Goal: Task Accomplishment & Management: Use online tool/utility

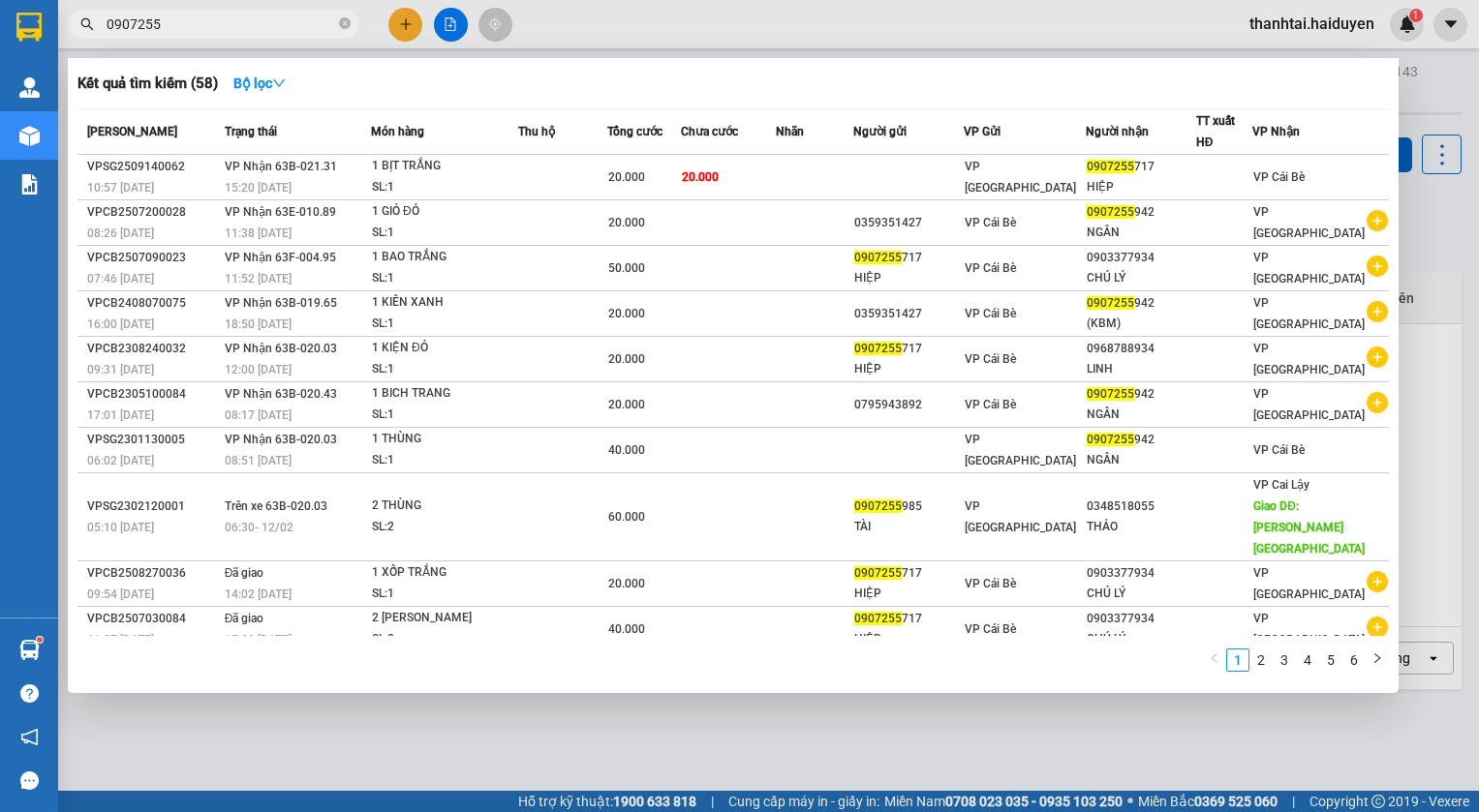
click at [0, 37] on section "Kết quả [PERSON_NAME] ( 58 ) Bộ lọc Mã ĐH Trạng thái Món hàng Thu hộ Tổng [PERS…" at bounding box center [740, 406] width 1479 height 812
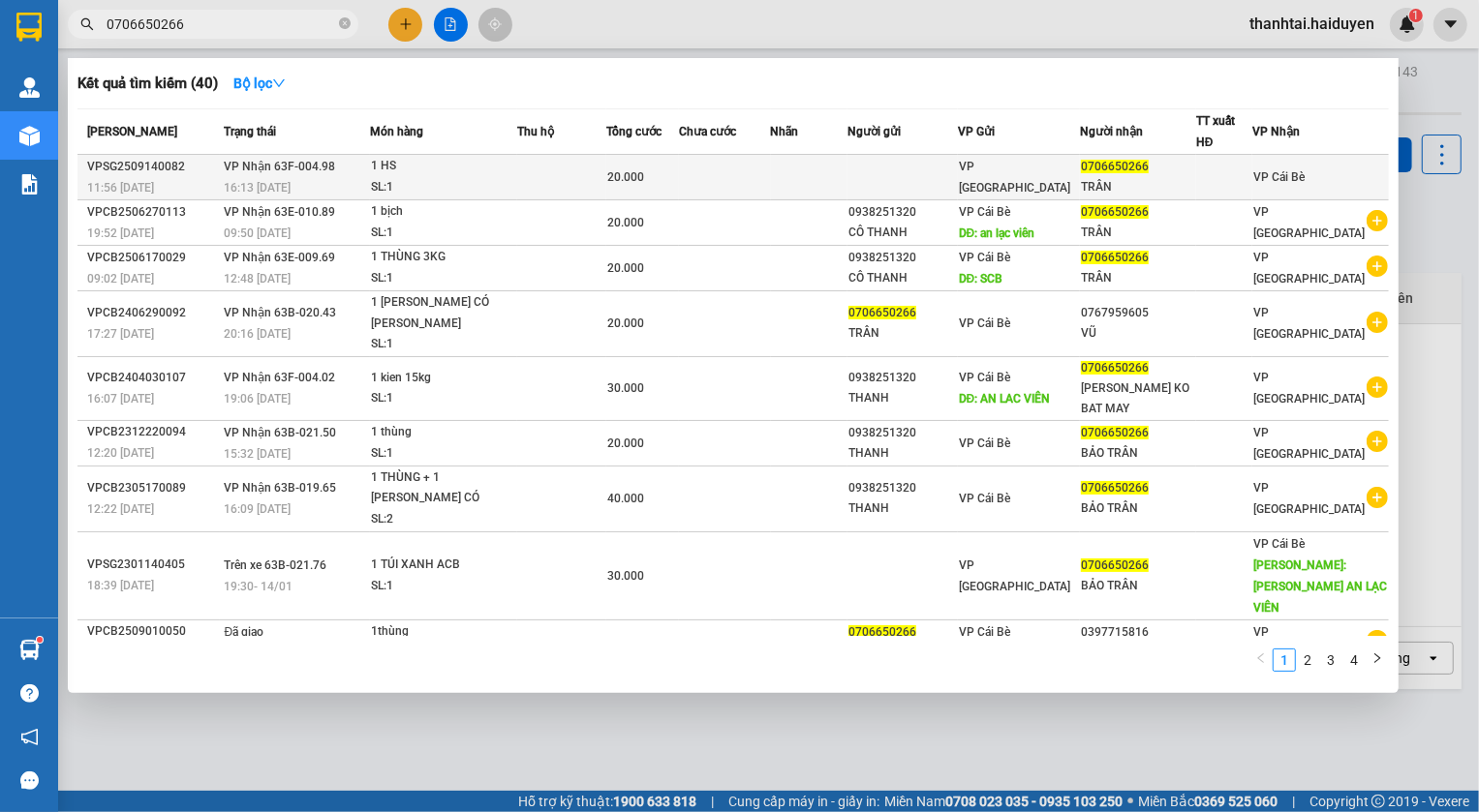
type input "0706650266"
click at [848, 174] on td at bounding box center [809, 177] width 78 height 46
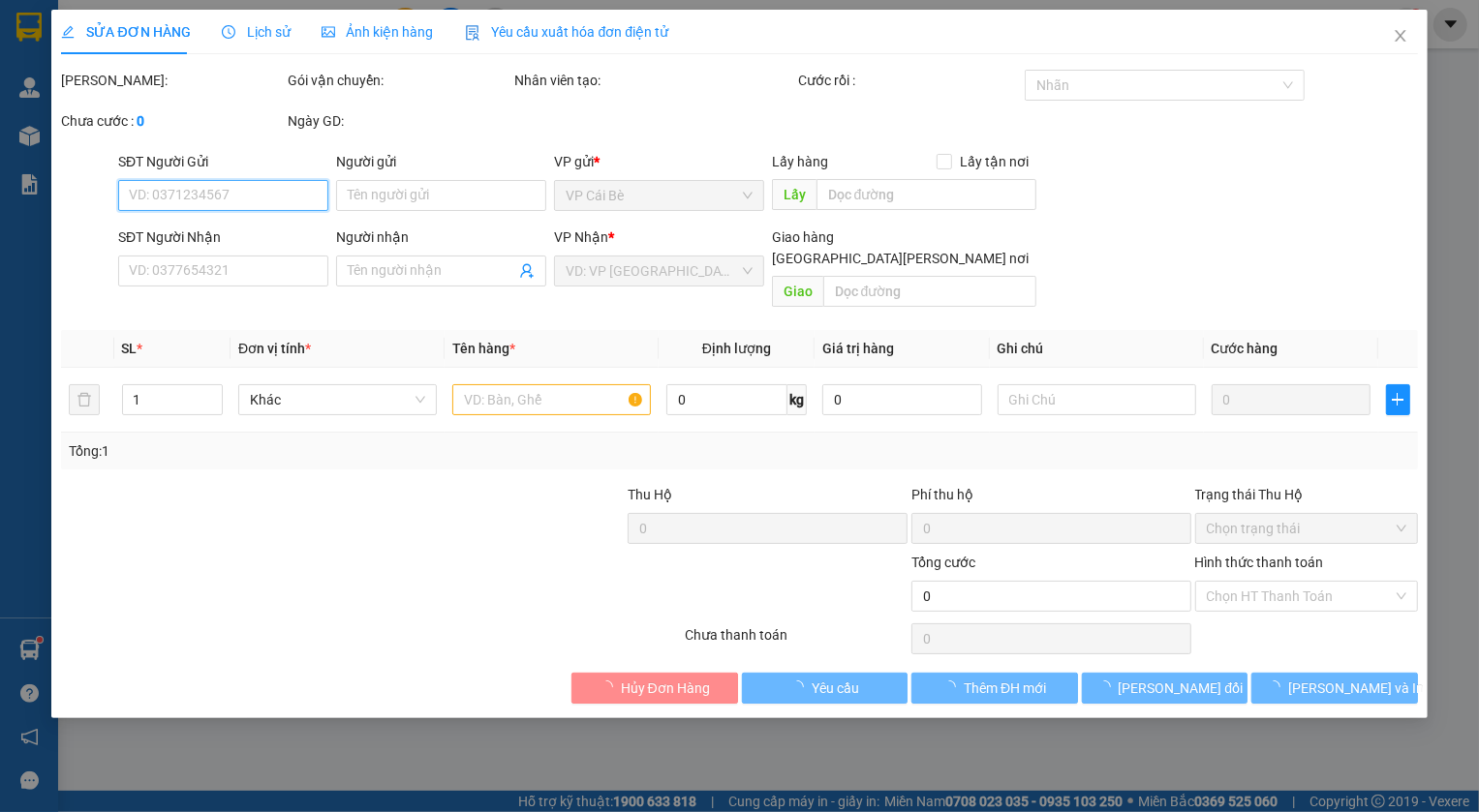
type input "0706650266"
type input "TRÂN"
type input "20.000"
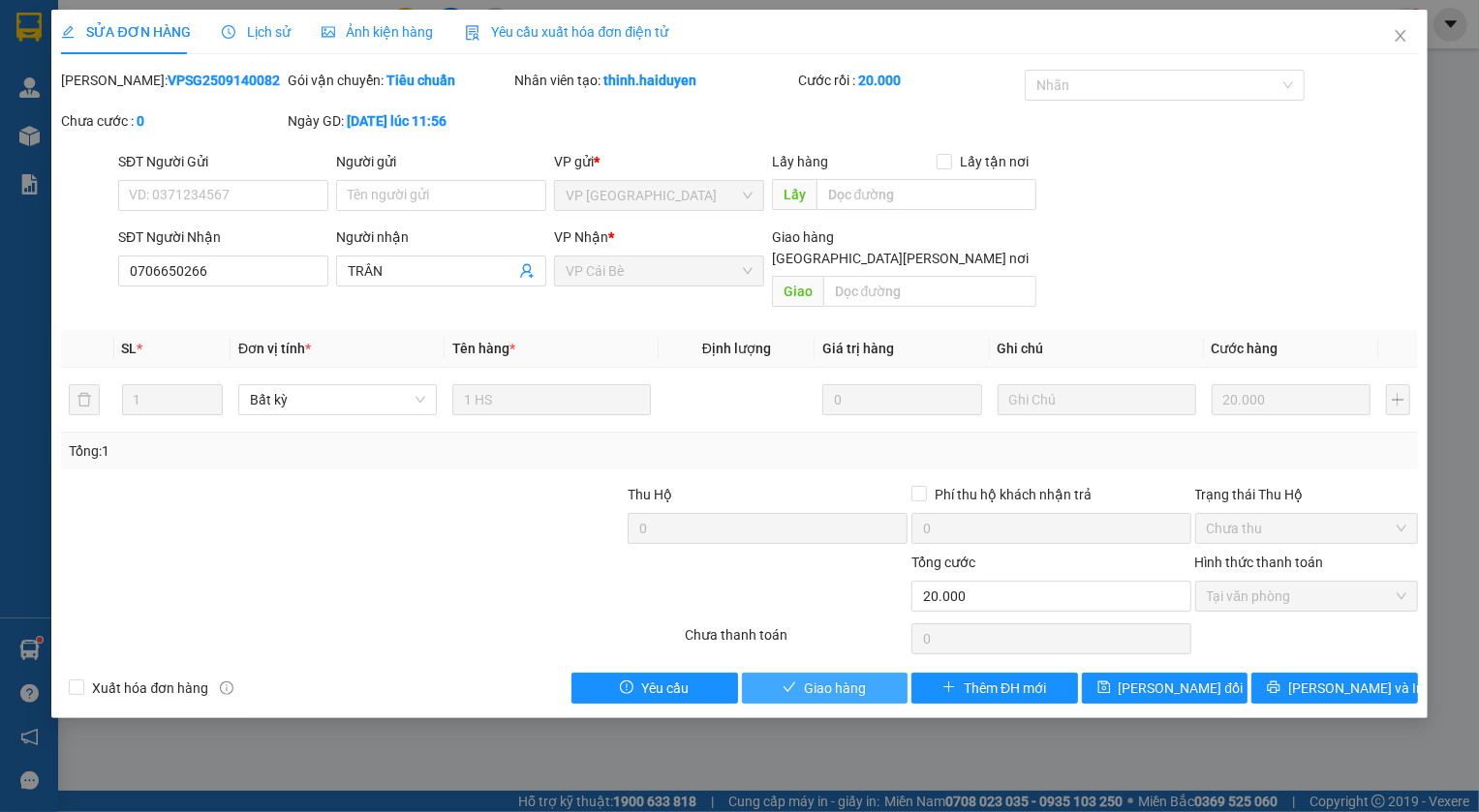
click at [841, 677] on span "Giao hàng" at bounding box center [834, 687] width 62 height 21
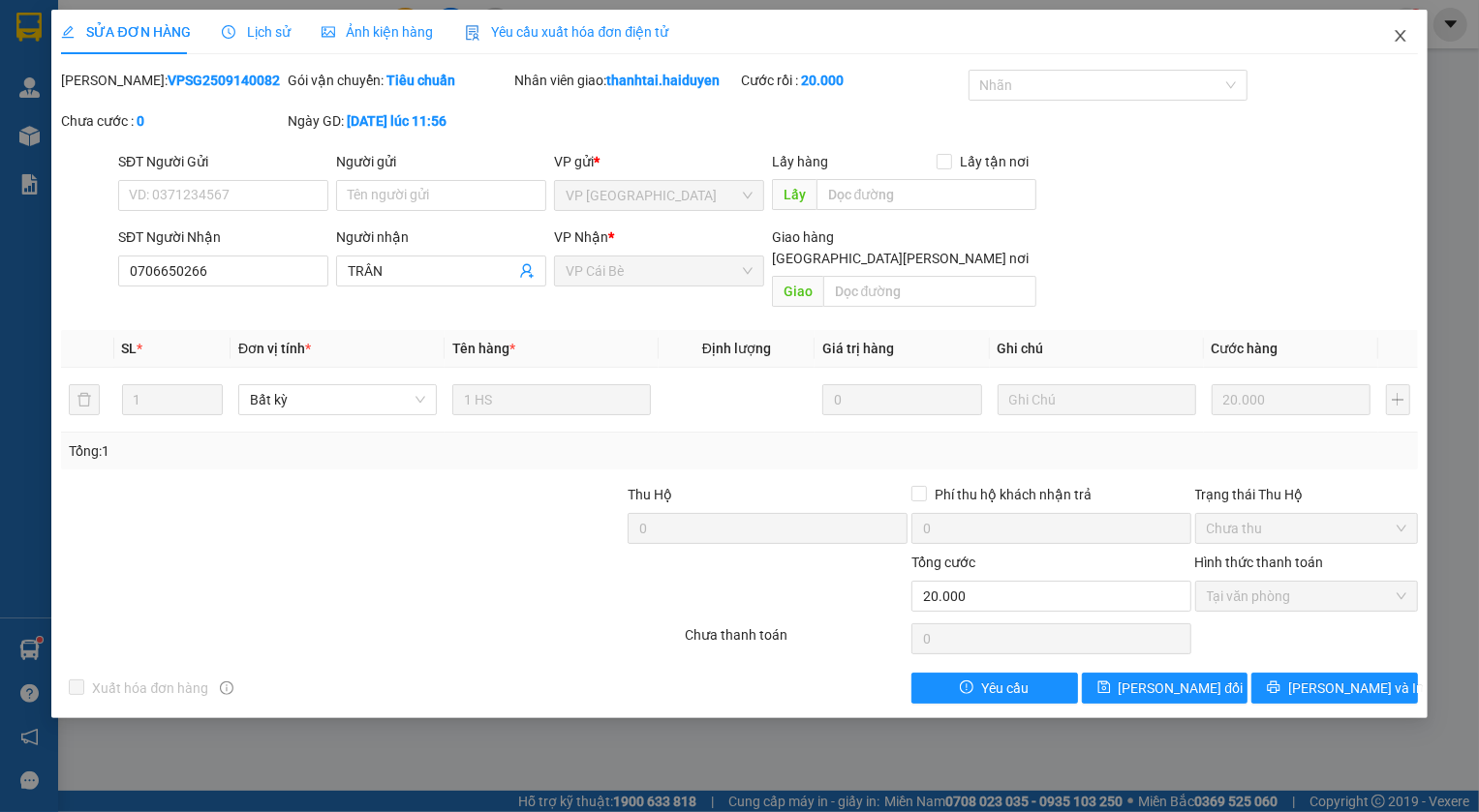
drag, startPoint x: 1401, startPoint y: 36, endPoint x: 207, endPoint y: 28, distance: 1194.0
click at [1400, 35] on icon "close" at bounding box center [1400, 36] width 16 height 16
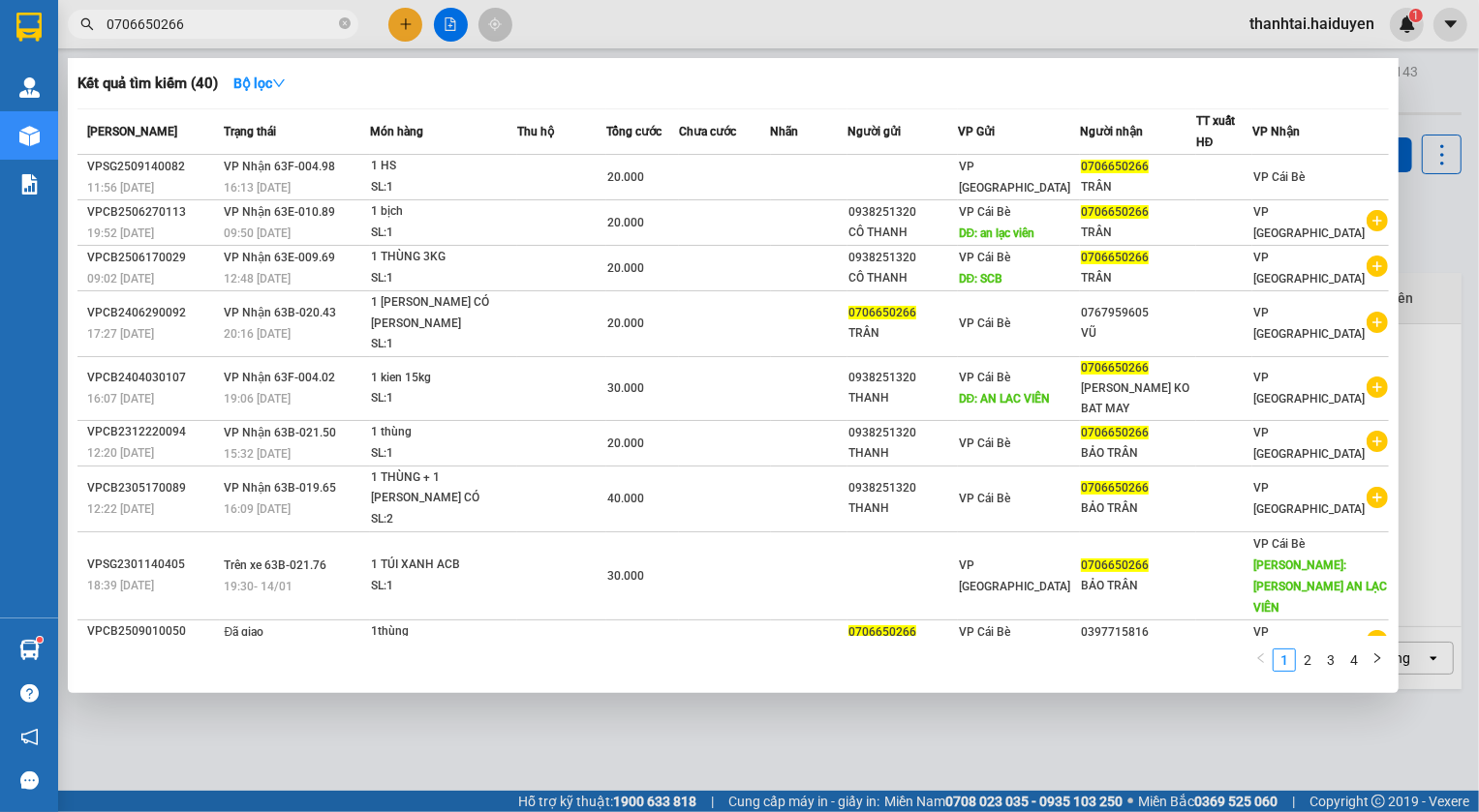
drag, startPoint x: 193, startPoint y: 21, endPoint x: 0, endPoint y: -39, distance: 202.1
click at [0, 0] on html "Kết quả [PERSON_NAME] ( 40 ) Bộ lọc Mã ĐH Trạng thái Món hàng Thu hộ Tổng [PERS…" at bounding box center [740, 406] width 1479 height 812
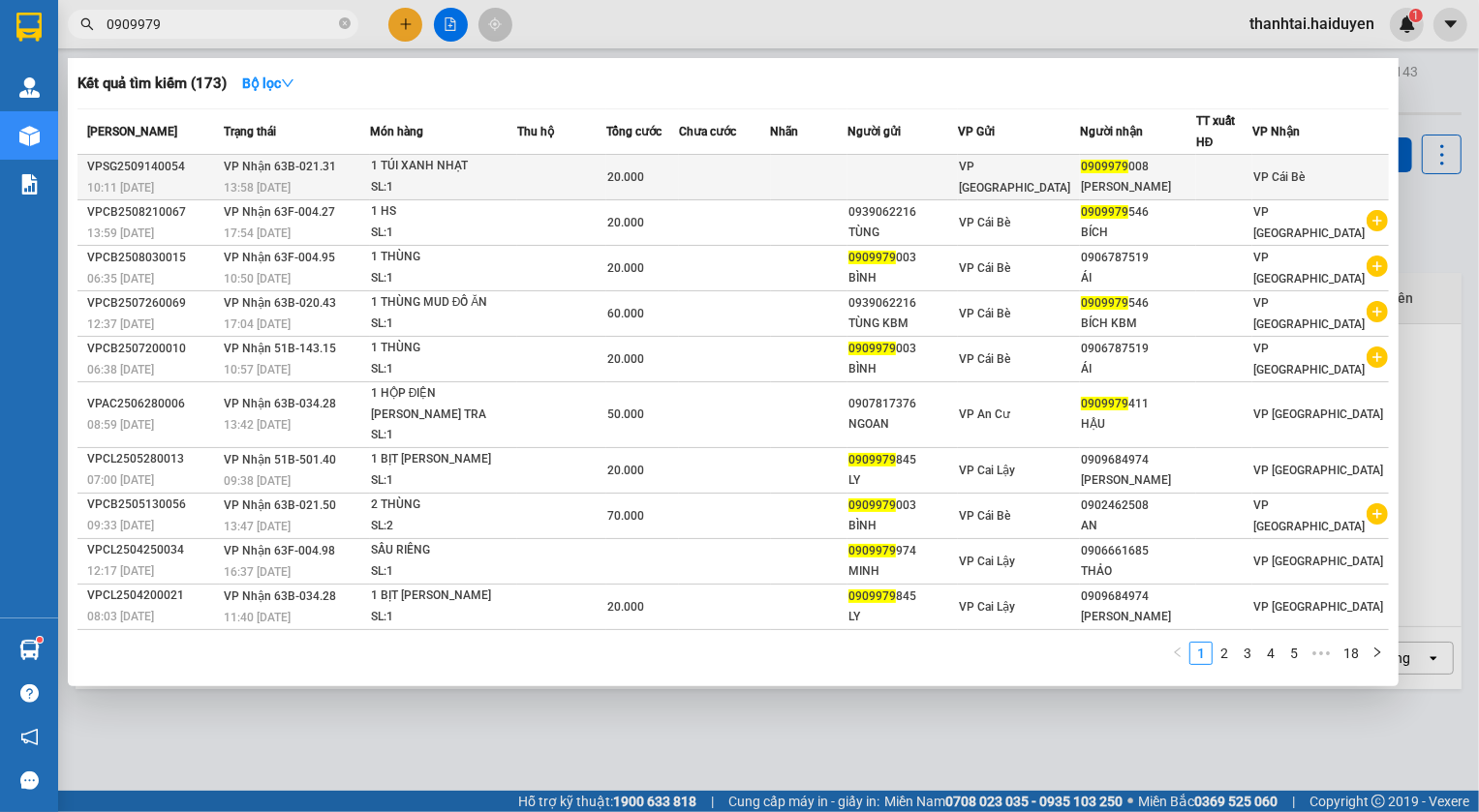
type input "0909979"
click at [838, 169] on td at bounding box center [809, 177] width 78 height 46
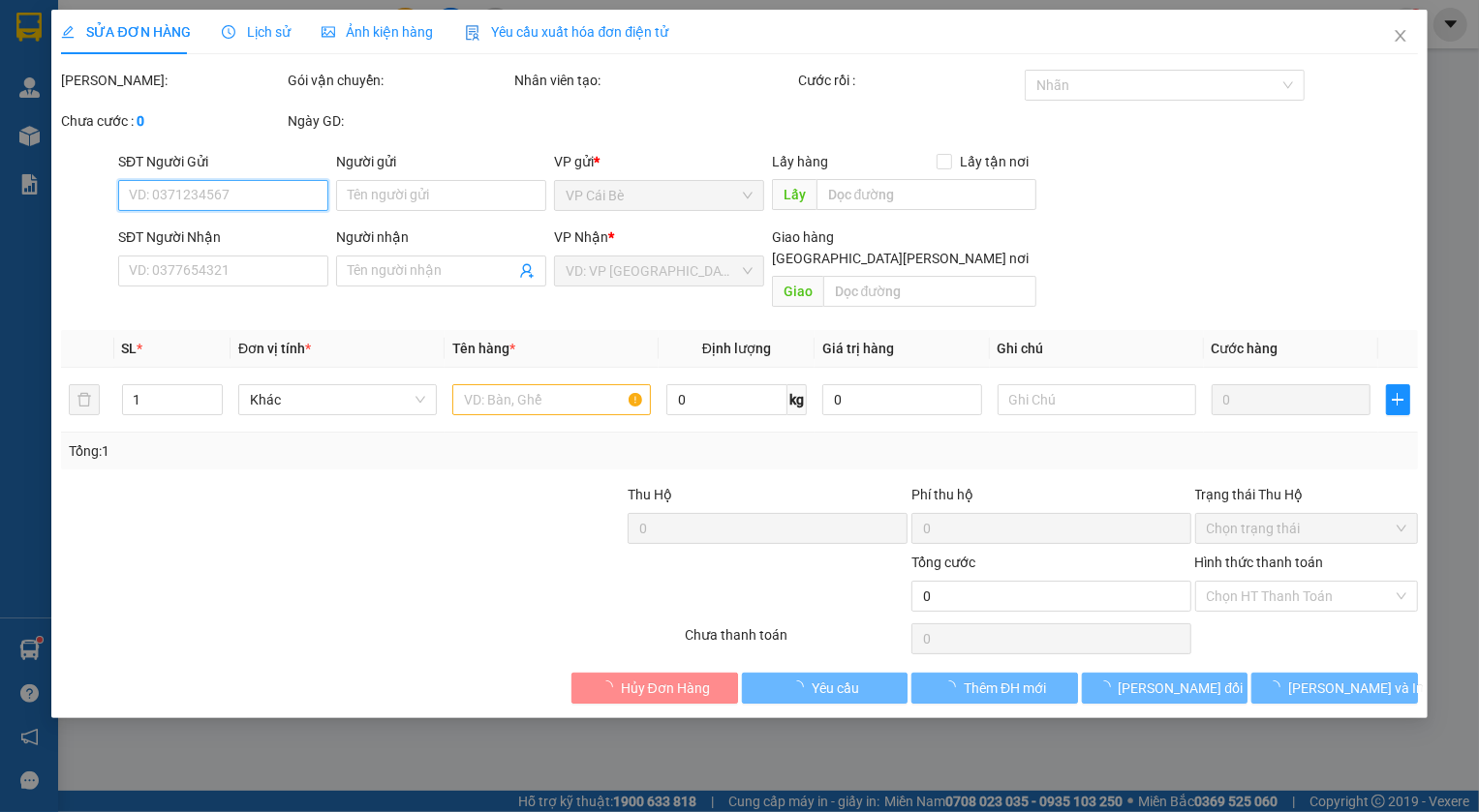
type input "0909979008"
type input "[PERSON_NAME]"
type input "20.000"
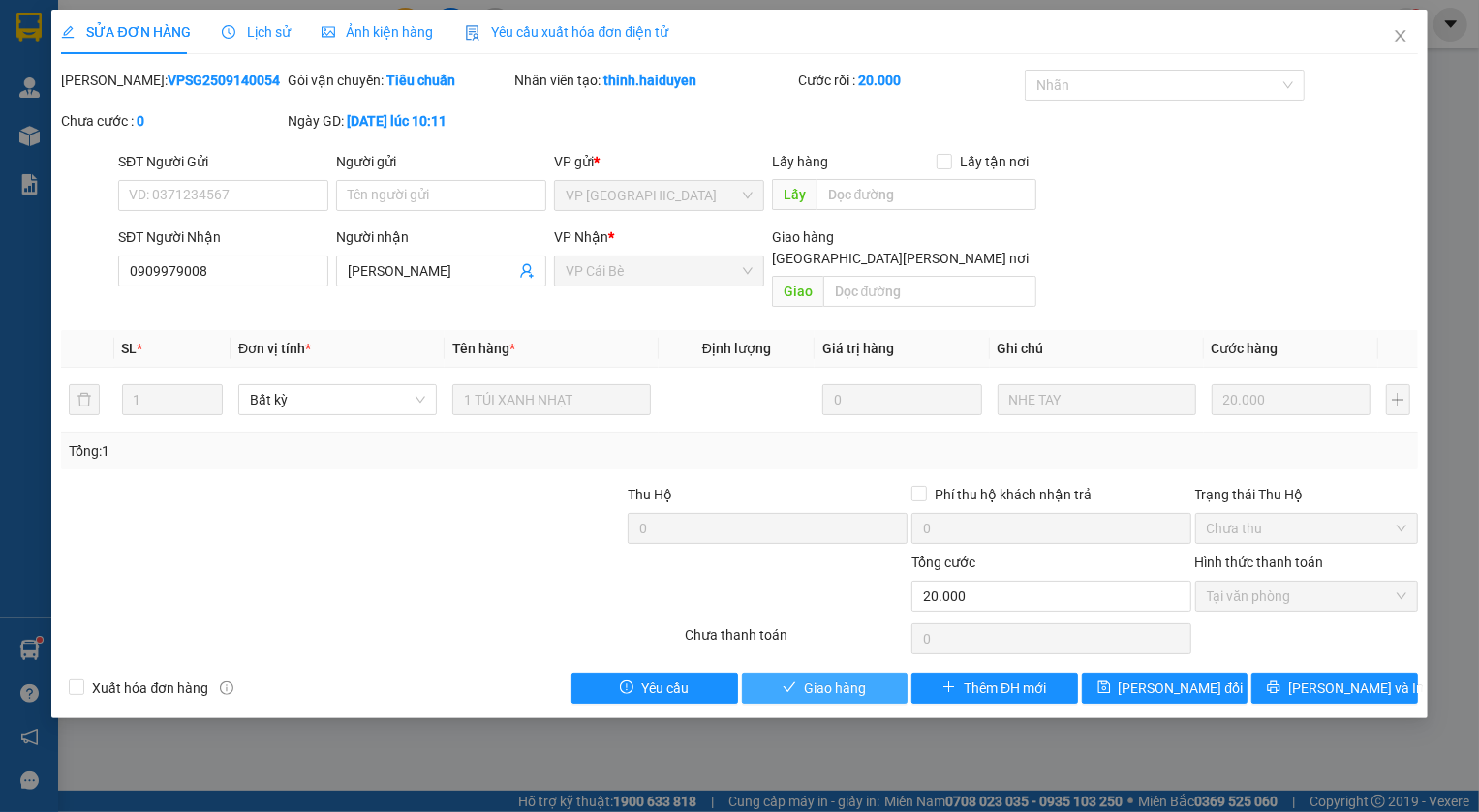
click at [838, 677] on span "Giao hàng" at bounding box center [834, 687] width 62 height 21
